Goal: Navigation & Orientation: Find specific page/section

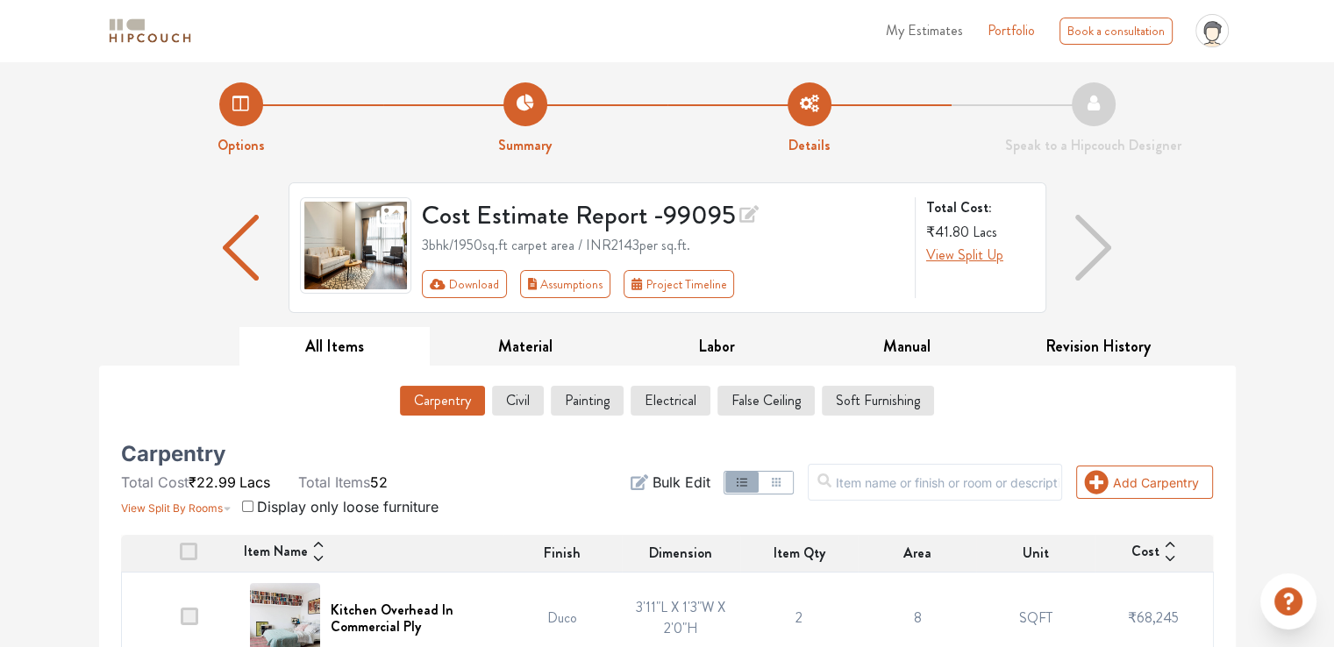
click at [235, 243] on img "button" at bounding box center [240, 248] width 35 height 66
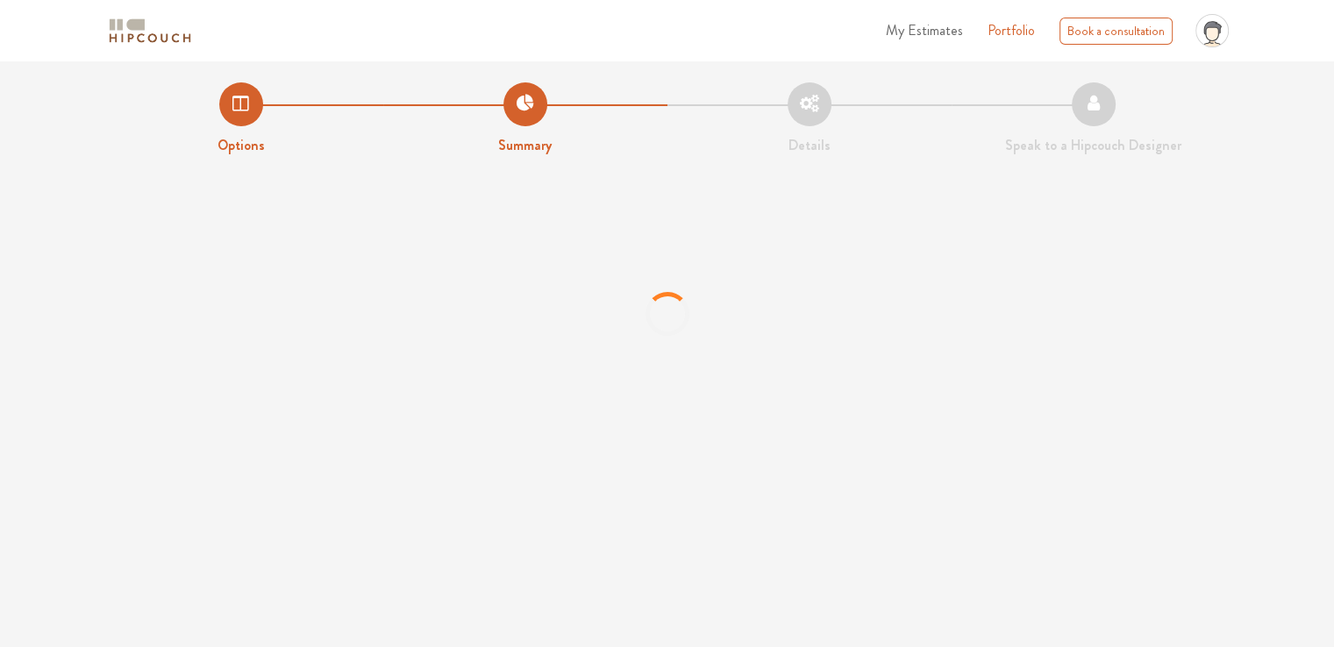
click at [929, 32] on span "My Estimates" at bounding box center [924, 30] width 77 height 20
